Goal: Information Seeking & Learning: Compare options

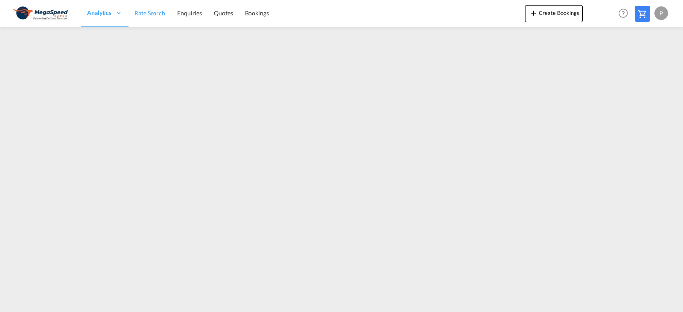
click at [160, 12] on span "Rate Search" at bounding box center [149, 12] width 31 height 7
